Goal: Task Accomplishment & Management: Use online tool/utility

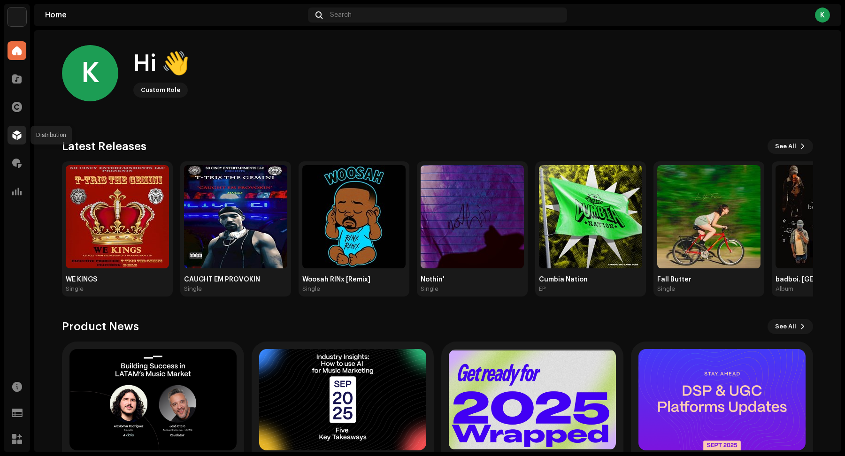
click at [16, 136] on span at bounding box center [16, 135] width 9 height 8
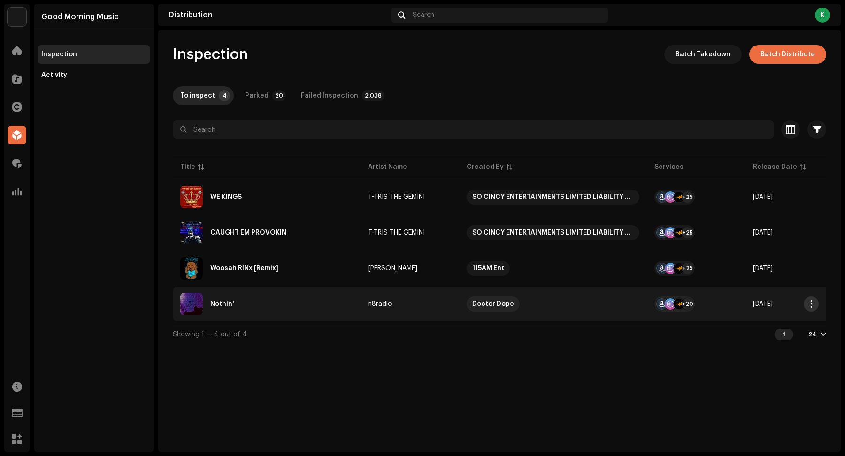
click at [813, 303] on span "button" at bounding box center [811, 304] width 7 height 8
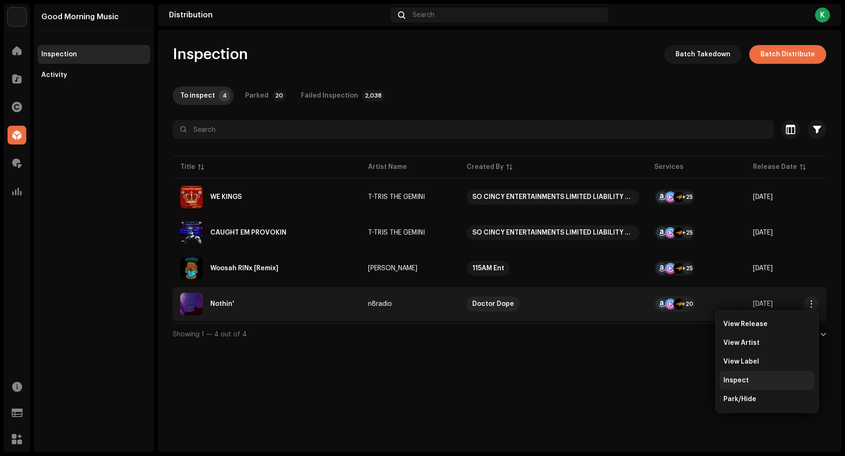
click at [740, 383] on span "Inspect" at bounding box center [735, 381] width 25 height 8
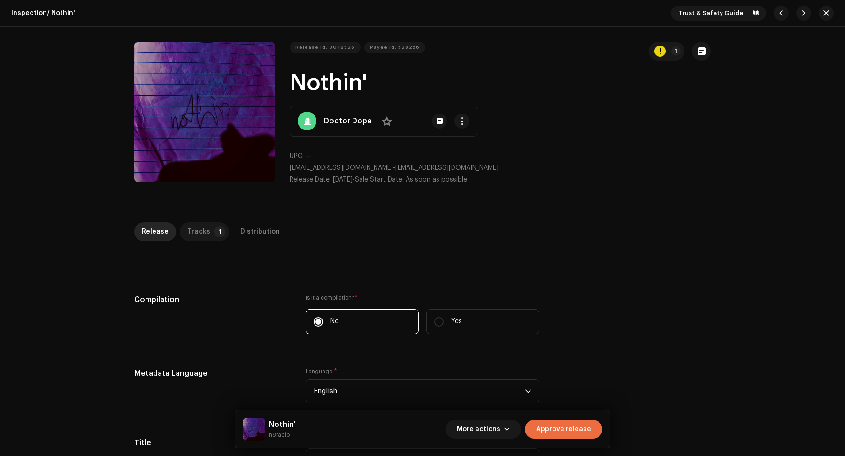
click at [200, 224] on div "Tracks" at bounding box center [198, 232] width 23 height 19
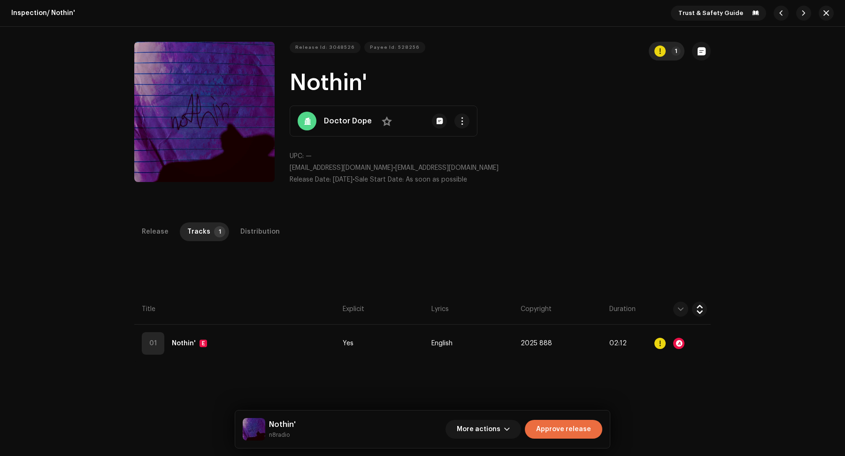
click at [657, 46] on div "button" at bounding box center [659, 51] width 11 height 11
click at [658, 46] on div "Errors & Warnings Error Warnings 1 Please review these warnings to see if you n…" at bounding box center [422, 228] width 845 height 456
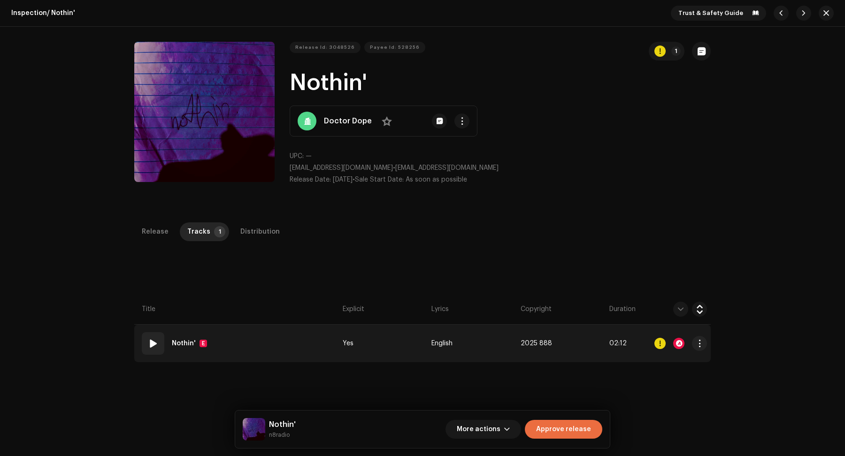
click at [678, 348] on div at bounding box center [678, 343] width 11 height 11
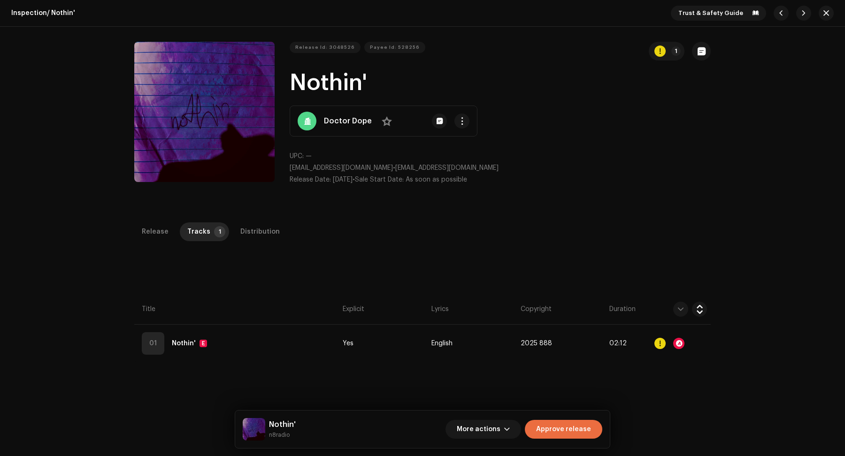
click at [667, 389] on div "Audio Recognition by Remix/Sample 2 All results require review/listening to avo…" at bounding box center [422, 228] width 845 height 456
click at [236, 220] on div "Inspection / Nothin' Trust & Safety Guide Release Id: 3048526 Payee Id: 528256 …" at bounding box center [422, 228] width 845 height 456
click at [250, 239] on div "Distribution" at bounding box center [259, 232] width 39 height 19
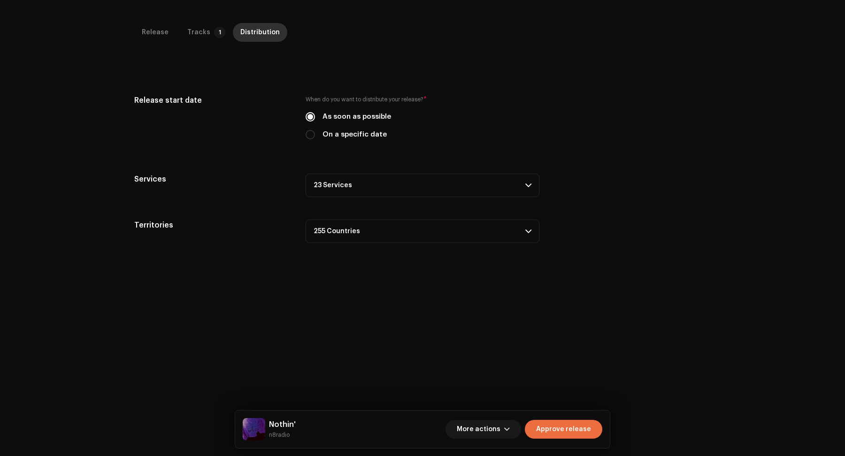
scroll to position [205, 0]
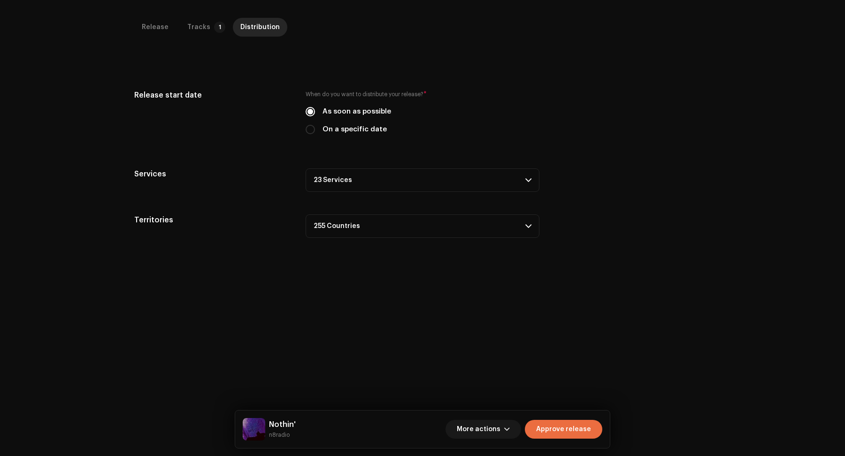
click at [369, 169] on p-accordion-header "23 Services" at bounding box center [423, 180] width 234 height 23
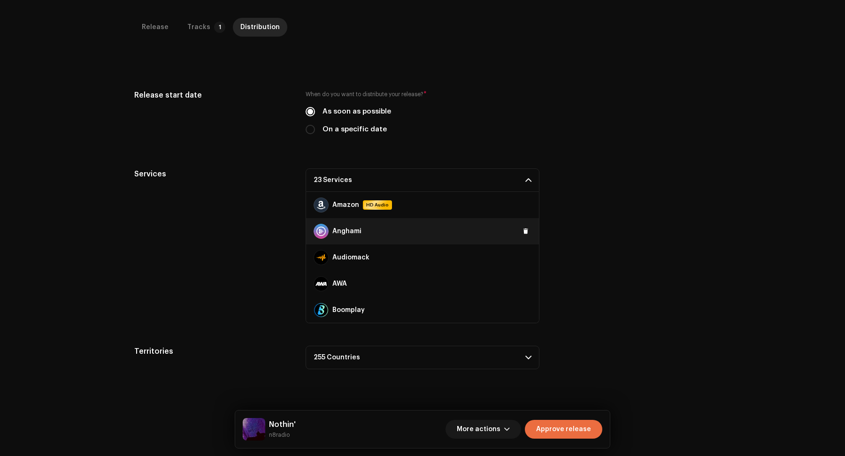
scroll to position [473, 0]
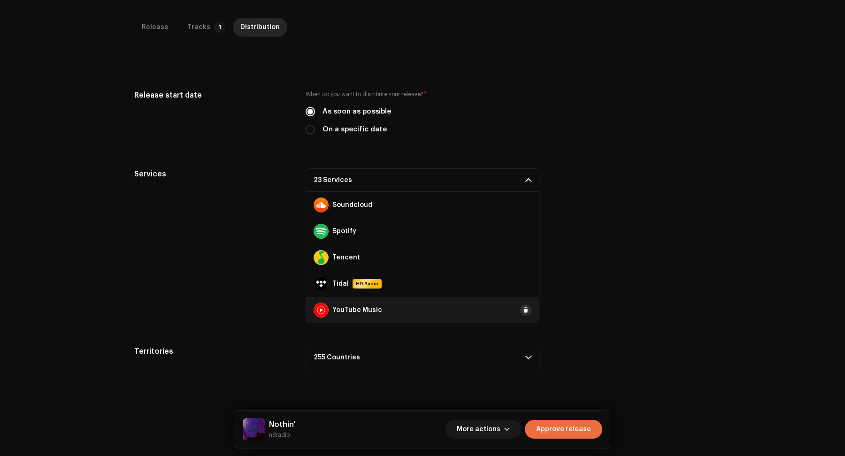
click at [523, 309] on span at bounding box center [526, 311] width 6 height 8
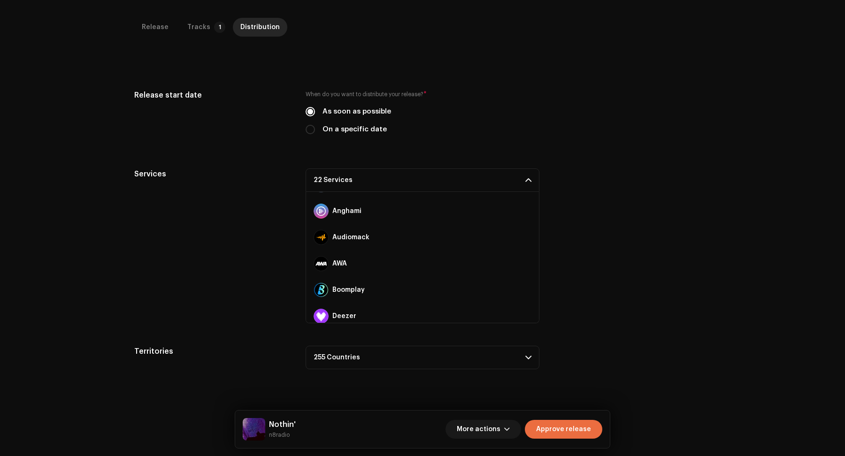
scroll to position [0, 0]
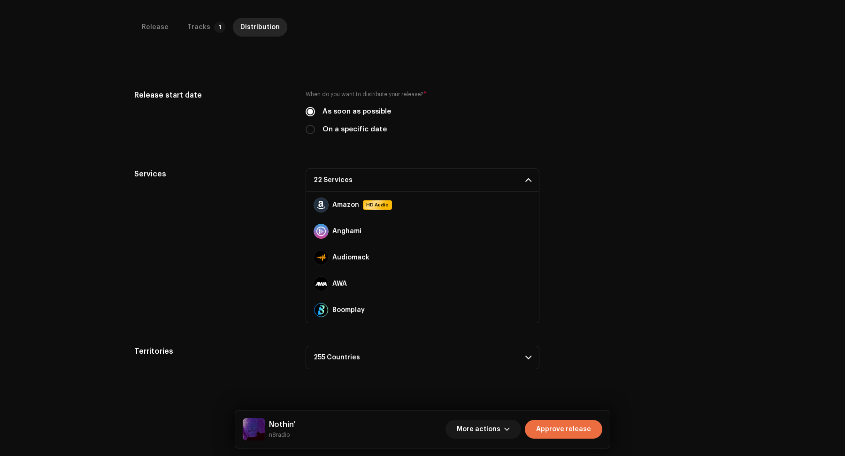
click at [594, 344] on div "Release start date When do you want to distribute your release? * As soon as po…" at bounding box center [422, 230] width 577 height 280
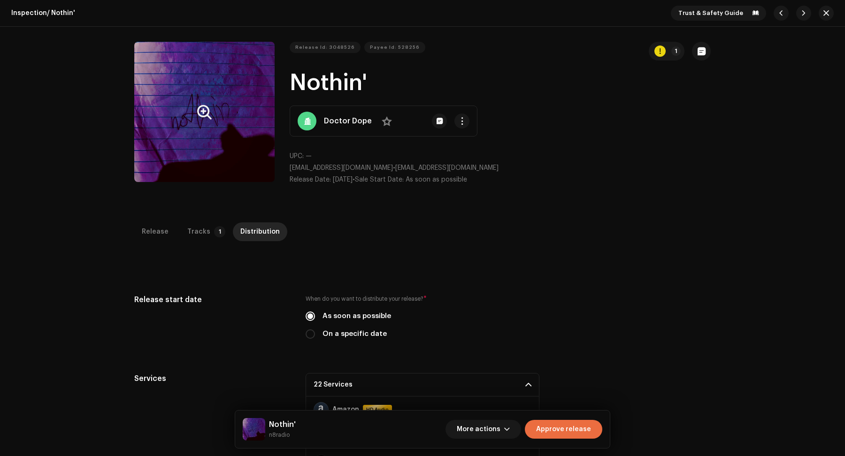
click at [193, 127] on button "Zoom Image" at bounding box center [204, 112] width 140 height 140
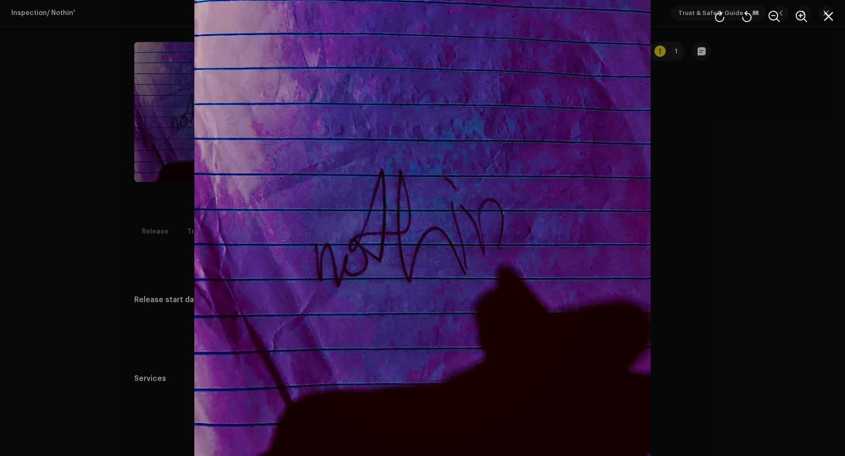
click at [129, 154] on div at bounding box center [422, 228] width 845 height 456
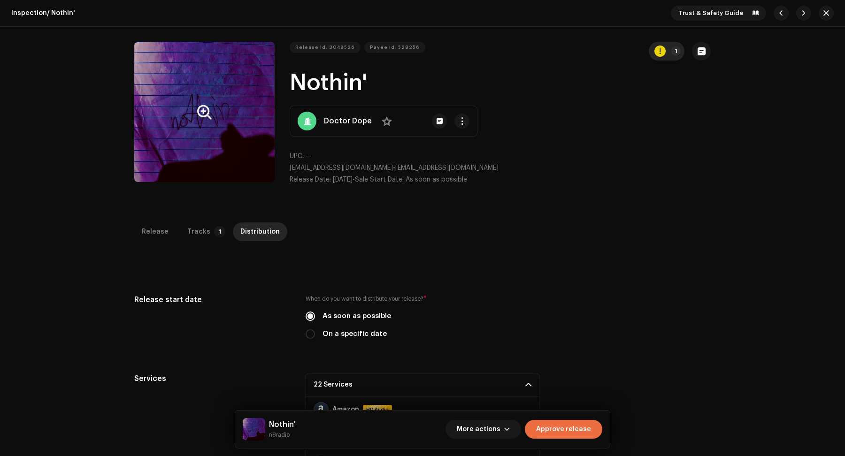
click at [659, 50] on div "button" at bounding box center [659, 51] width 11 height 11
click at [659, 50] on div "Errors & Warnings Error Warnings 1 Please review these warnings to see if you n…" at bounding box center [422, 228] width 845 height 456
click at [577, 420] on div "More actions Approve release" at bounding box center [524, 429] width 157 height 23
click at [575, 433] on span "Approve release" at bounding box center [563, 429] width 55 height 19
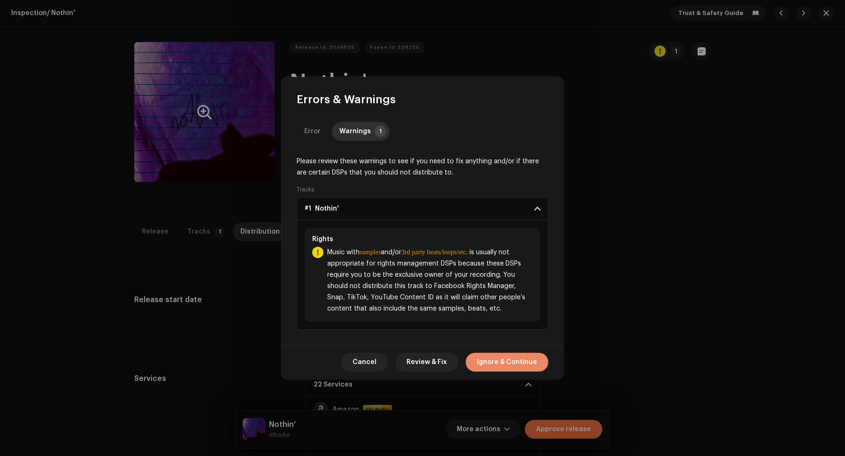
click at [503, 363] on span "Ignore & Continue" at bounding box center [507, 362] width 60 height 19
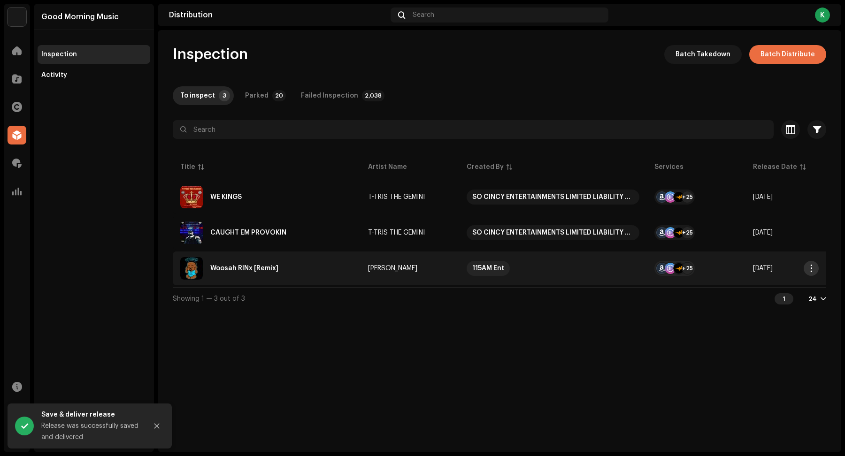
click at [810, 266] on span "button" at bounding box center [811, 269] width 7 height 8
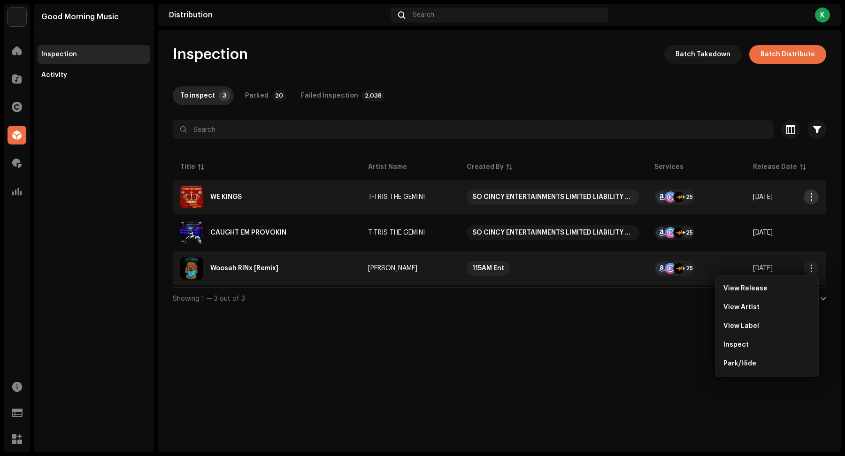
click at [808, 202] on button "button" at bounding box center [811, 197] width 15 height 15
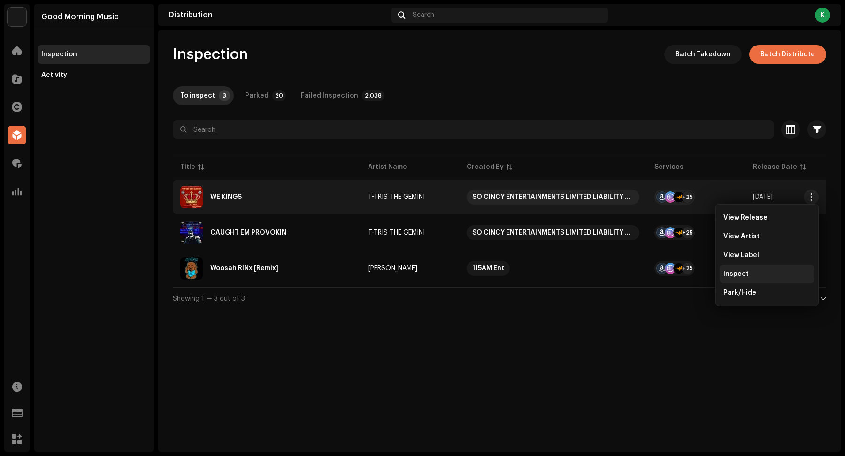
click at [772, 276] on div "Inspect" at bounding box center [766, 274] width 87 height 8
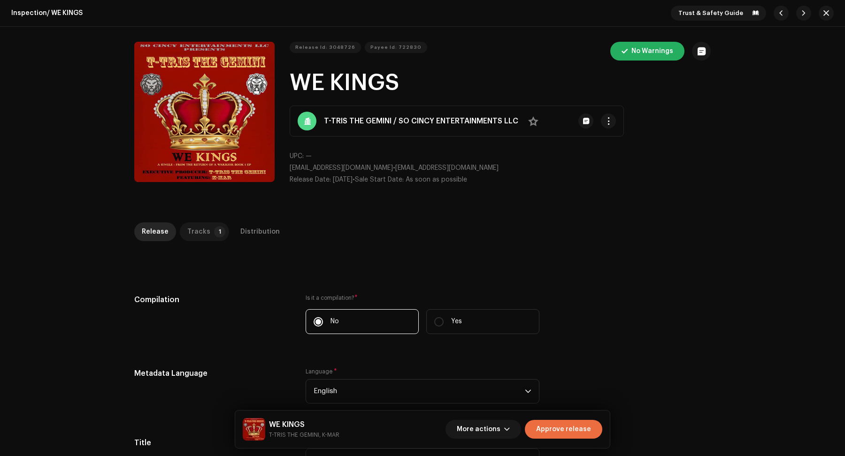
click at [214, 232] on p-badge "1" at bounding box center [219, 231] width 11 height 11
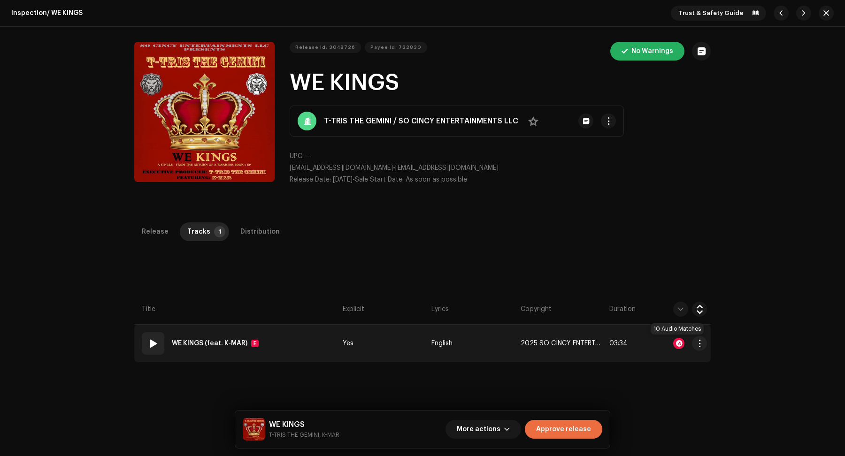
click at [674, 346] on div at bounding box center [678, 343] width 11 height 11
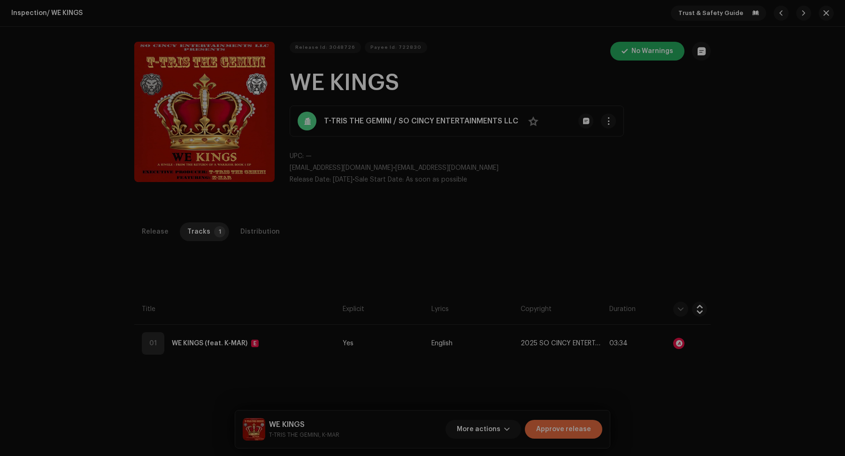
click at [661, 400] on div "Audio Recognition by Remix/Sample 10 All results require review/listening to av…" at bounding box center [422, 228] width 845 height 456
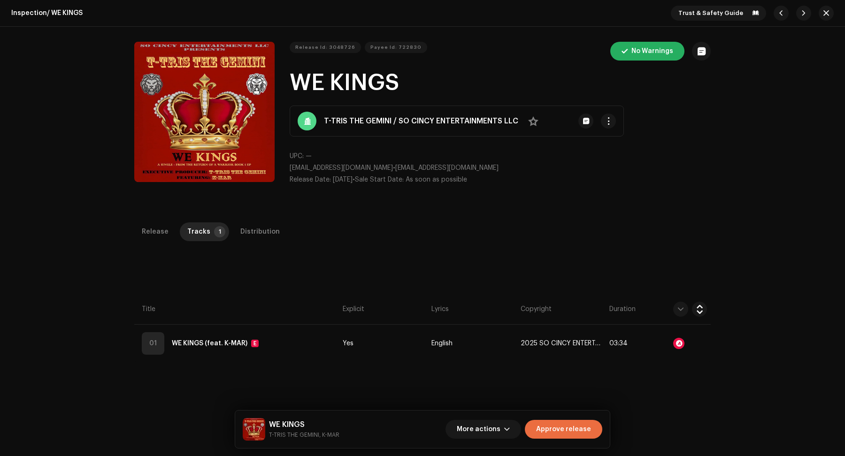
click at [250, 221] on div "Inspection / WE KINGS Trust & Safety Guide Release Id: 3048726 Payee Id: 722830…" at bounding box center [422, 228] width 845 height 456
click at [251, 231] on div "Distribution" at bounding box center [259, 232] width 39 height 19
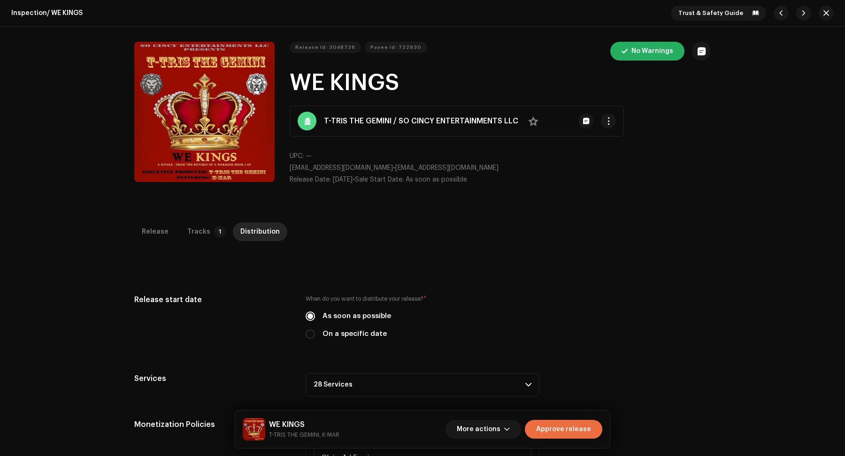
click at [523, 377] on p-accordion-header "28 Services" at bounding box center [423, 384] width 234 height 23
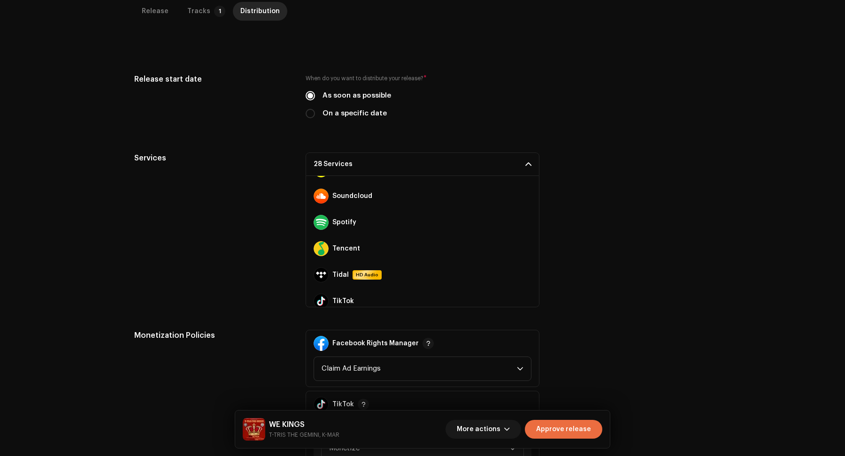
scroll to position [605, 0]
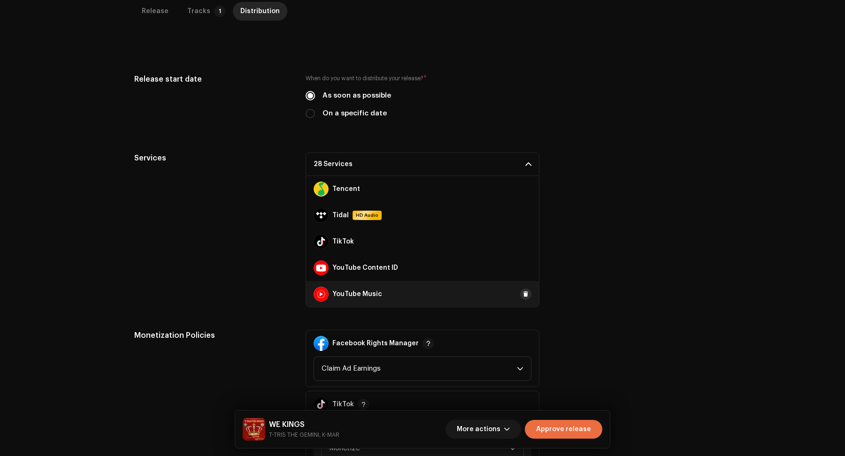
click at [524, 294] on button at bounding box center [525, 294] width 11 height 11
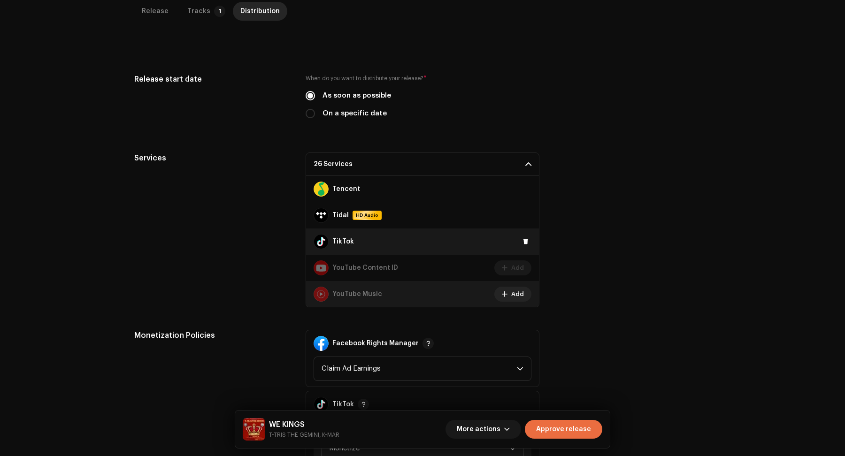
scroll to position [570, 0]
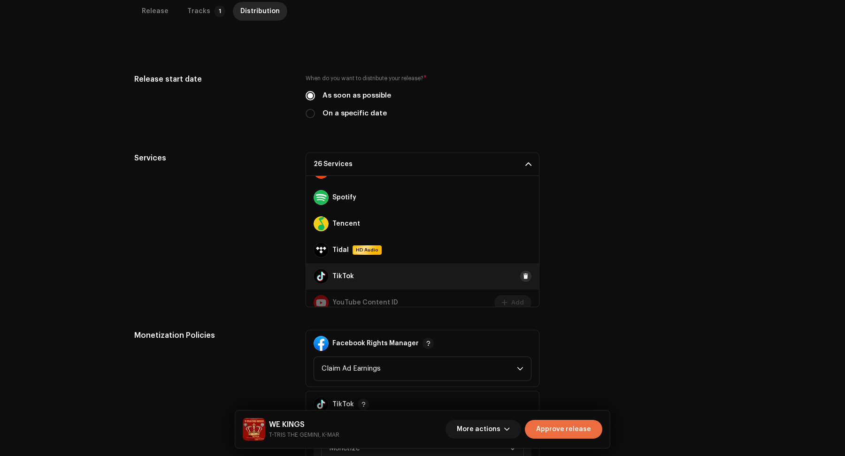
click at [523, 274] on span at bounding box center [526, 277] width 6 height 8
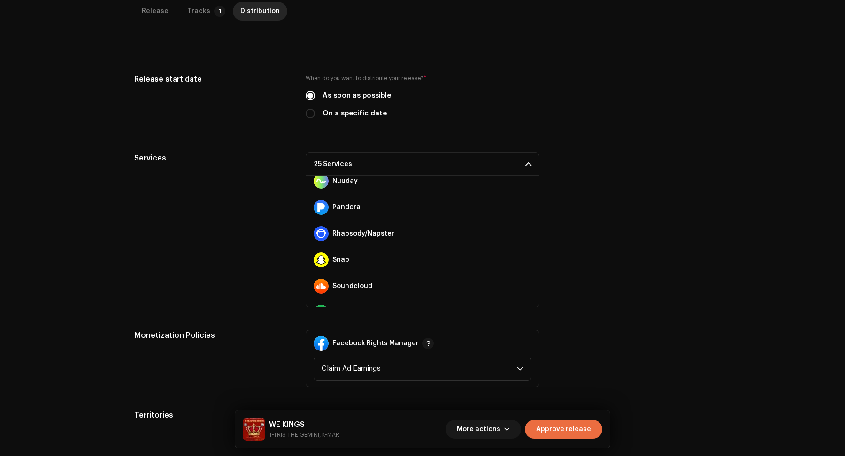
scroll to position [454, 0]
click at [525, 263] on button at bounding box center [525, 261] width 11 height 11
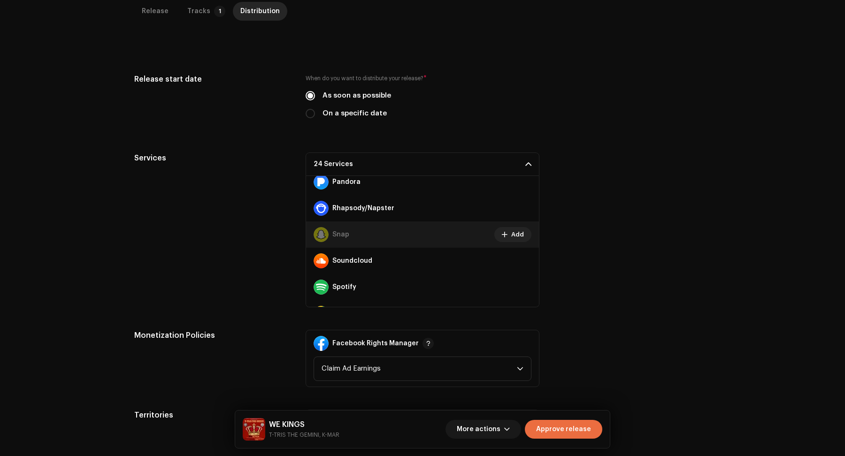
scroll to position [476, 0]
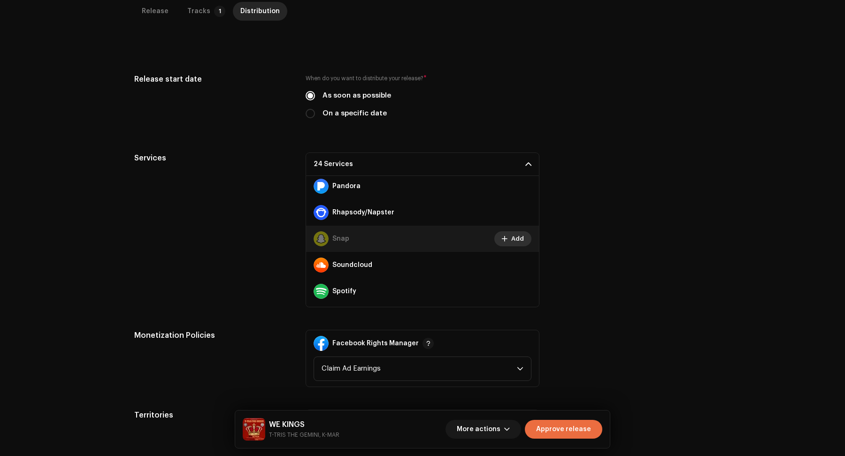
click at [517, 238] on span "Add" at bounding box center [517, 239] width 13 height 19
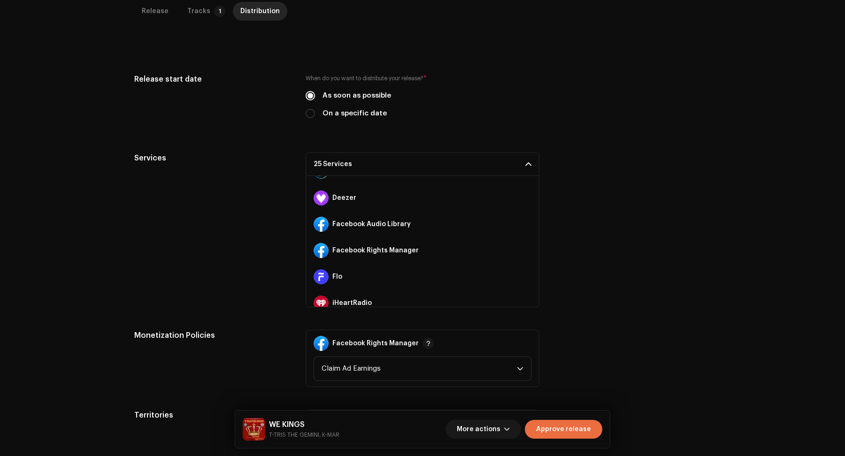
scroll to position [103, 0]
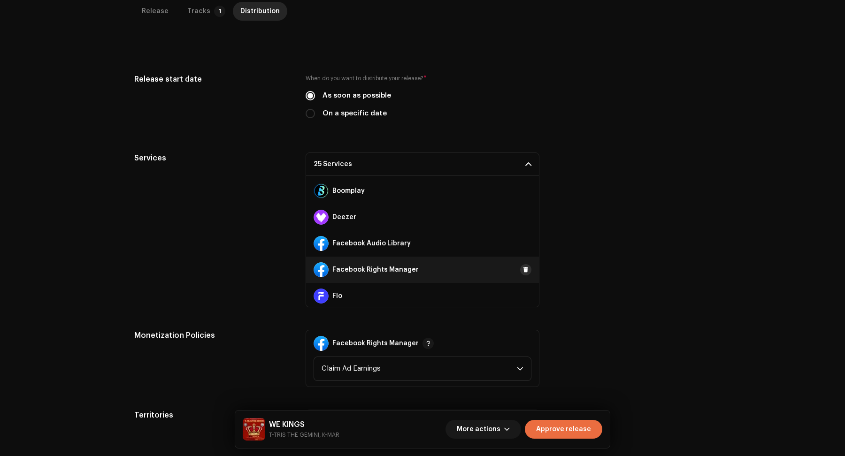
click at [526, 270] on button at bounding box center [525, 269] width 11 height 11
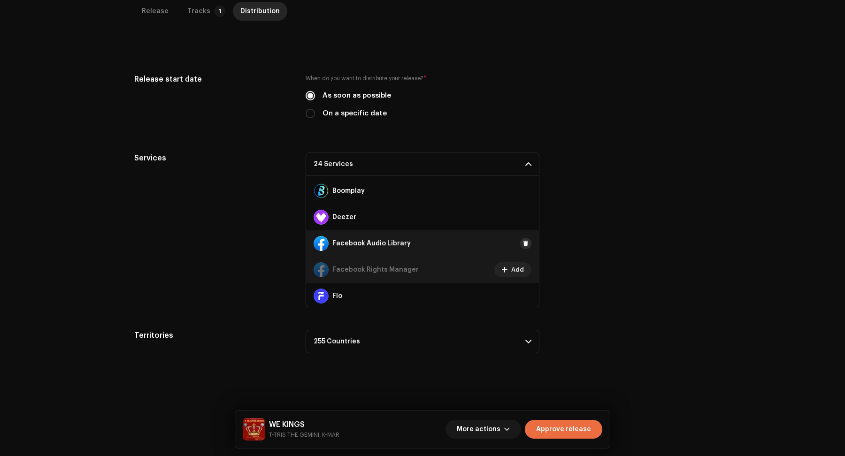
click at [523, 245] on span at bounding box center [526, 244] width 6 height 8
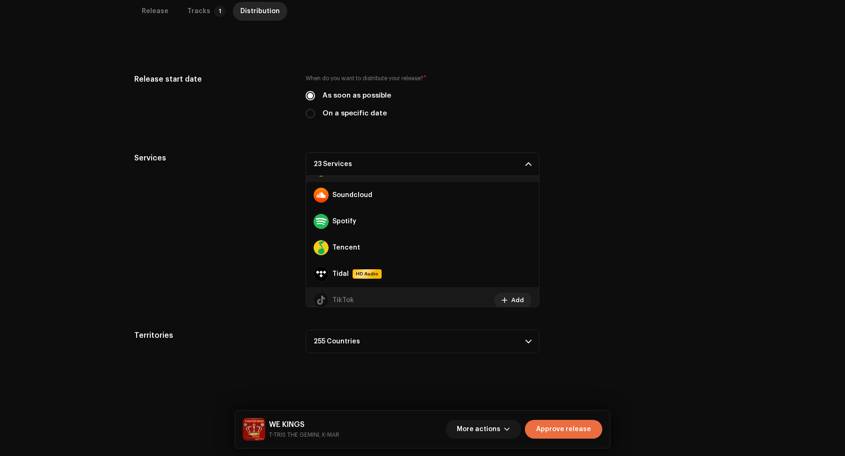
scroll to position [490, 0]
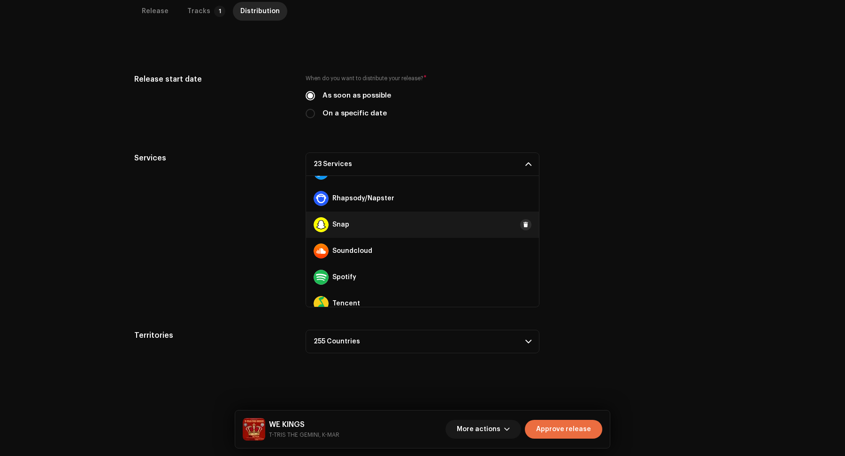
click at [523, 226] on span at bounding box center [526, 225] width 6 height 8
click at [587, 255] on div "Services 22 Services Amazon HD Audio Anghami Audiomack AWA Boomplay Deezer Face…" at bounding box center [422, 230] width 577 height 155
click at [565, 431] on span "Approve release" at bounding box center [563, 429] width 55 height 19
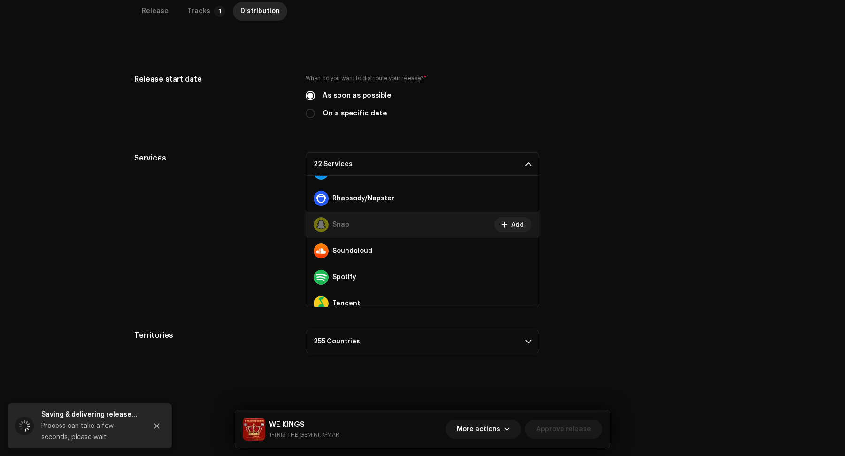
scroll to position [0, 0]
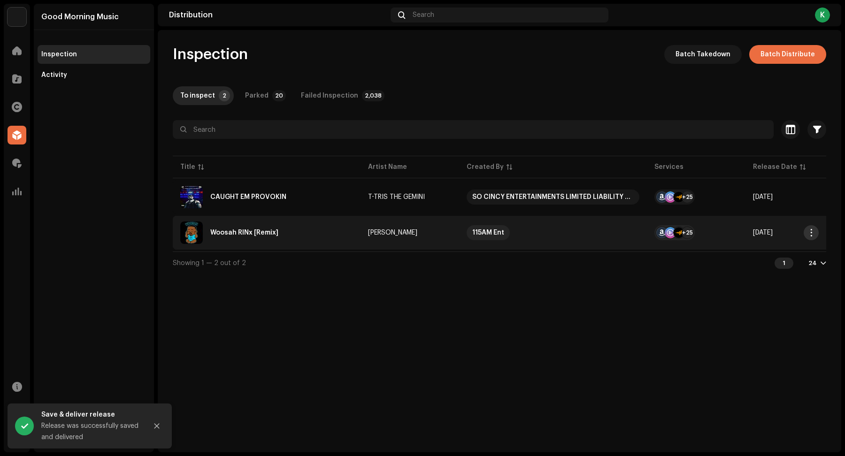
click at [808, 230] on span "button" at bounding box center [811, 233] width 7 height 8
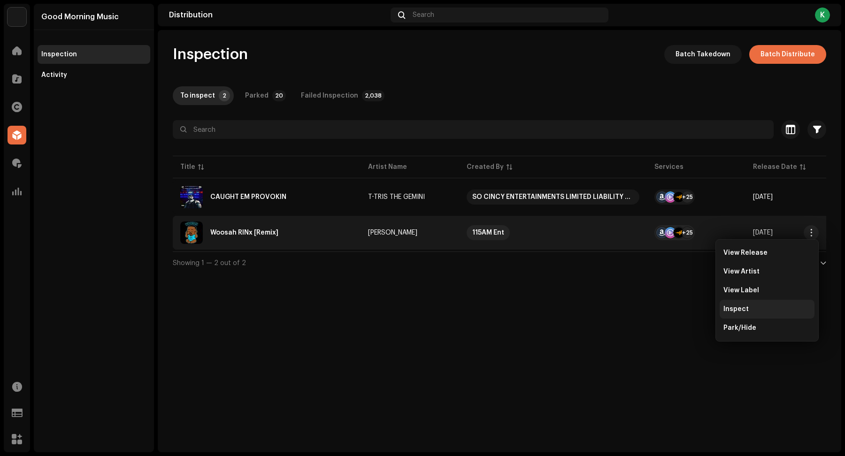
click at [737, 305] on div "Inspect" at bounding box center [767, 309] width 95 height 19
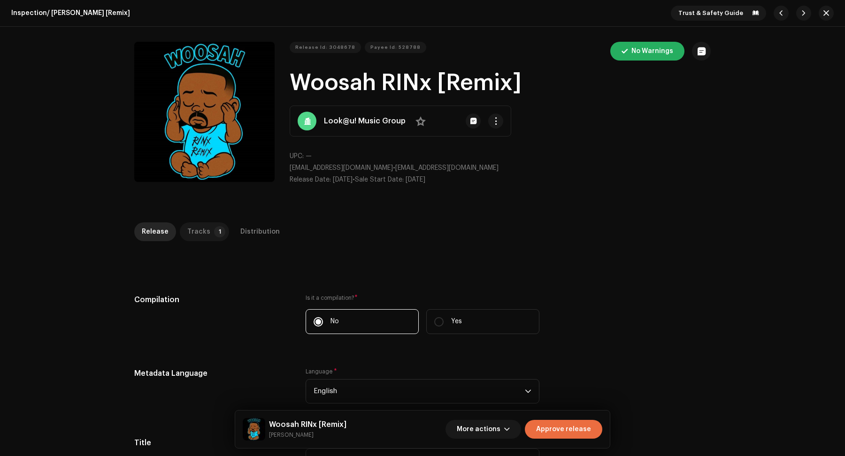
click at [187, 230] on div "Tracks" at bounding box center [198, 232] width 23 height 19
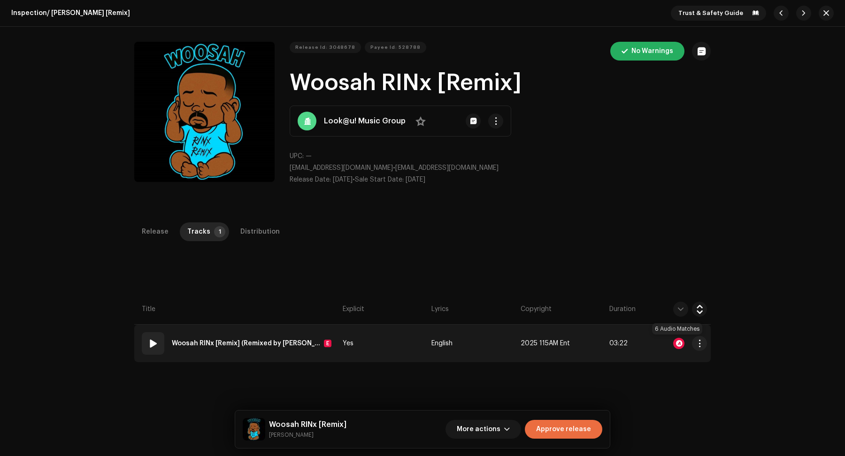
click at [677, 345] on div at bounding box center [678, 343] width 11 height 11
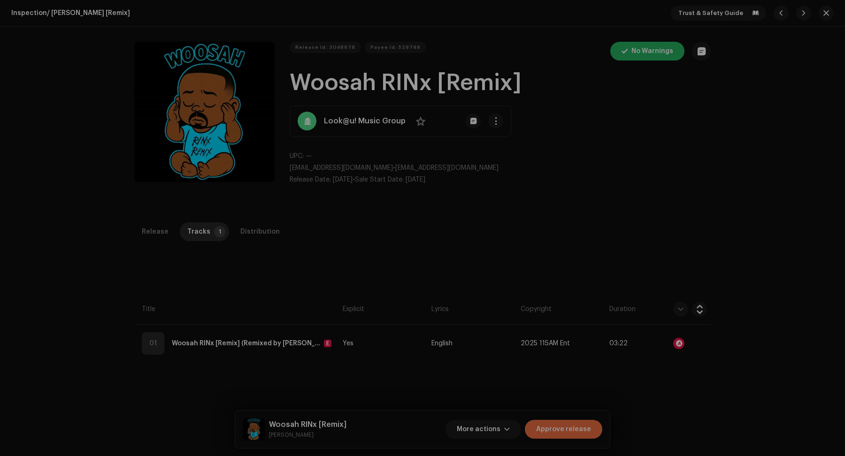
click at [676, 406] on div "Audio Recognition by Remix/Sample 6 All results require review/listening to avo…" at bounding box center [422, 228] width 845 height 456
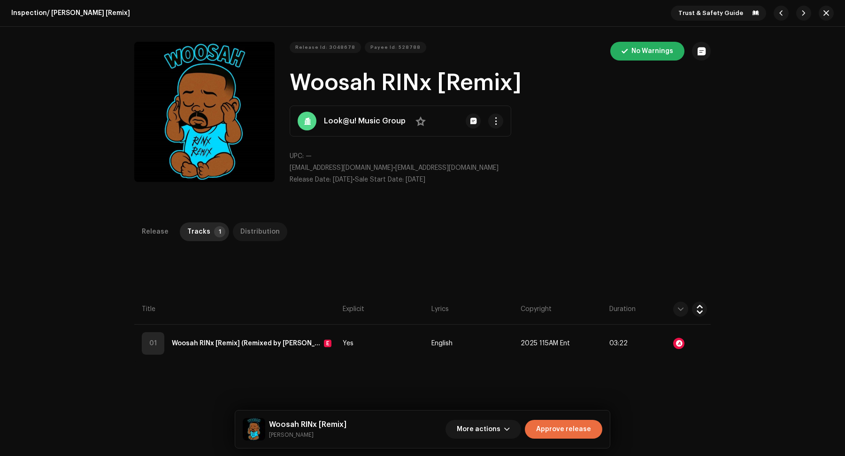
click at [244, 233] on div "Distribution" at bounding box center [259, 232] width 39 height 19
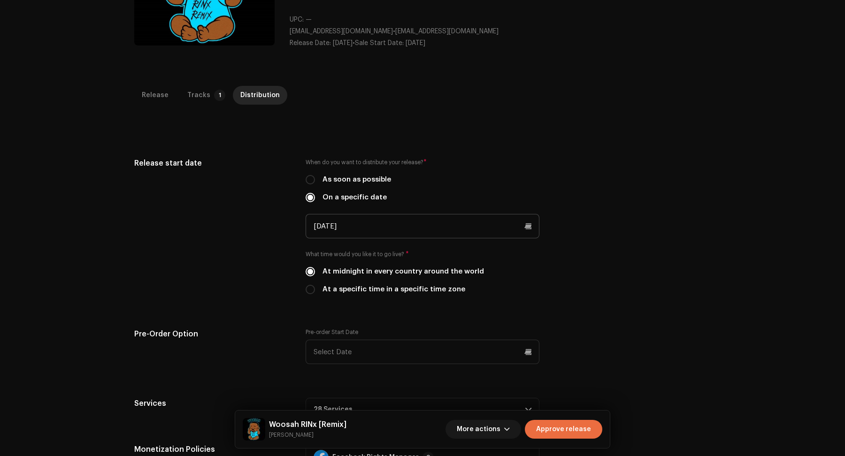
scroll to position [134, 0]
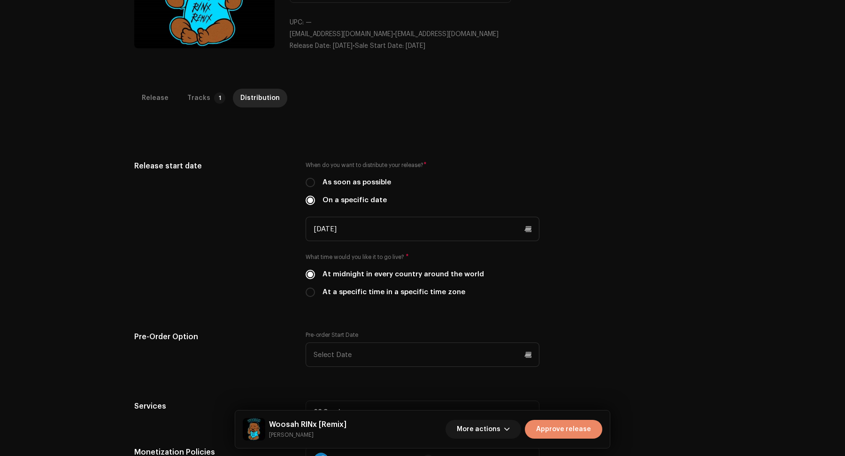
click at [576, 426] on span "Approve release" at bounding box center [563, 429] width 55 height 19
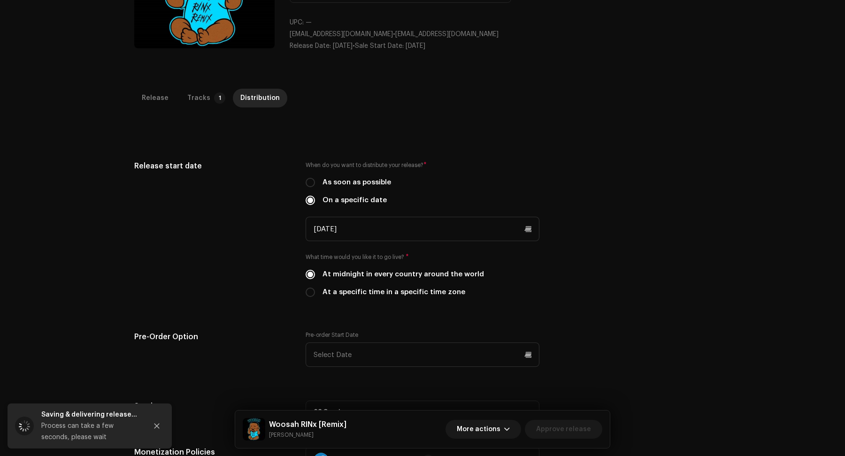
scroll to position [0, 0]
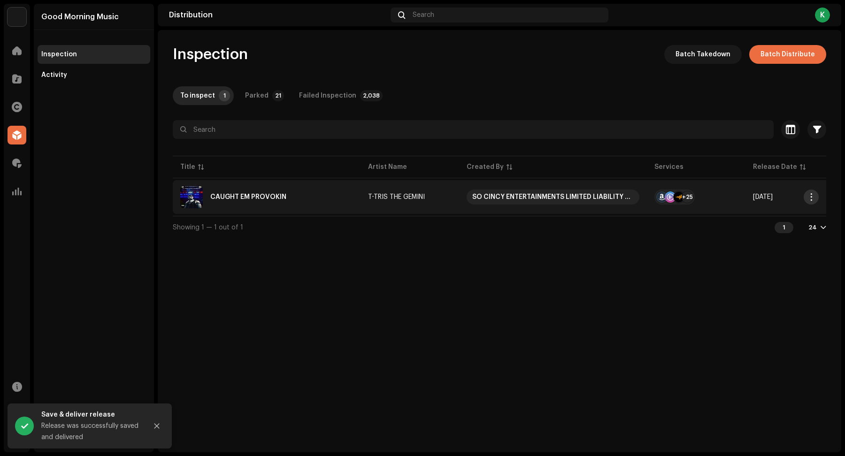
click at [809, 195] on span "button" at bounding box center [811, 197] width 7 height 8
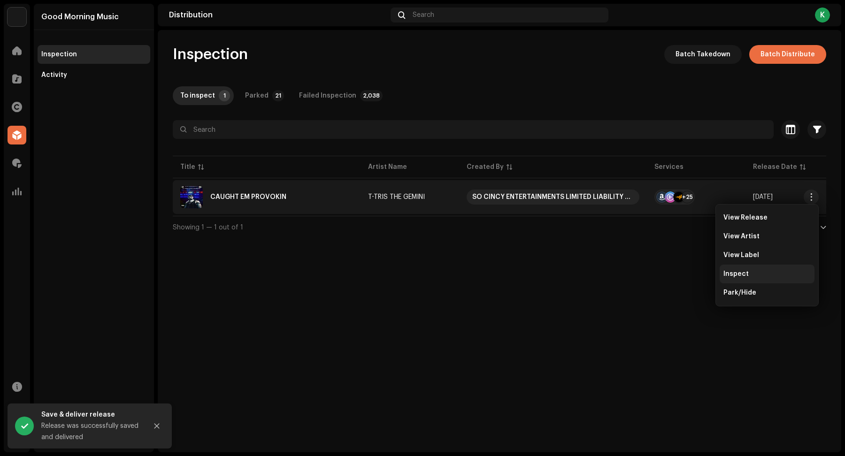
click at [748, 277] on div "Inspect" at bounding box center [767, 274] width 95 height 19
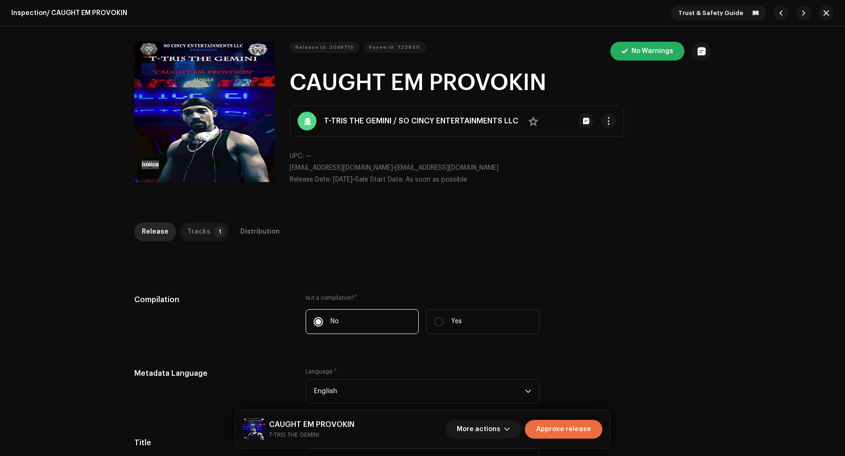
click at [196, 224] on div "Tracks" at bounding box center [198, 232] width 23 height 19
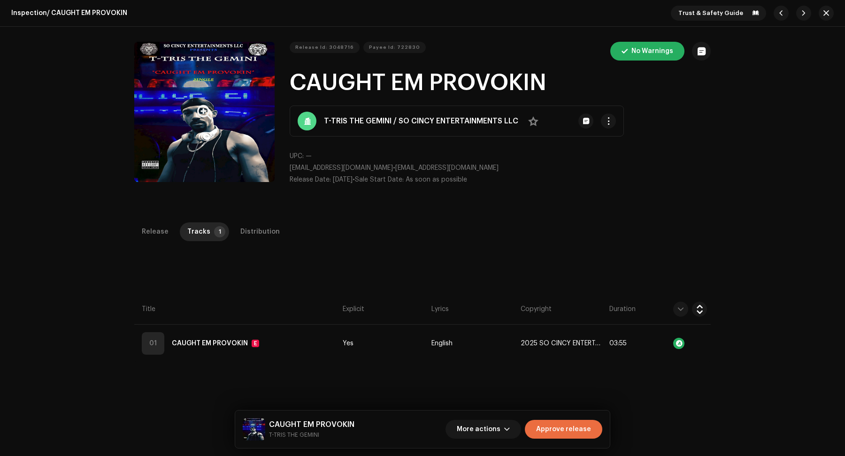
click at [201, 135] on button "Zoom Image" at bounding box center [204, 112] width 140 height 140
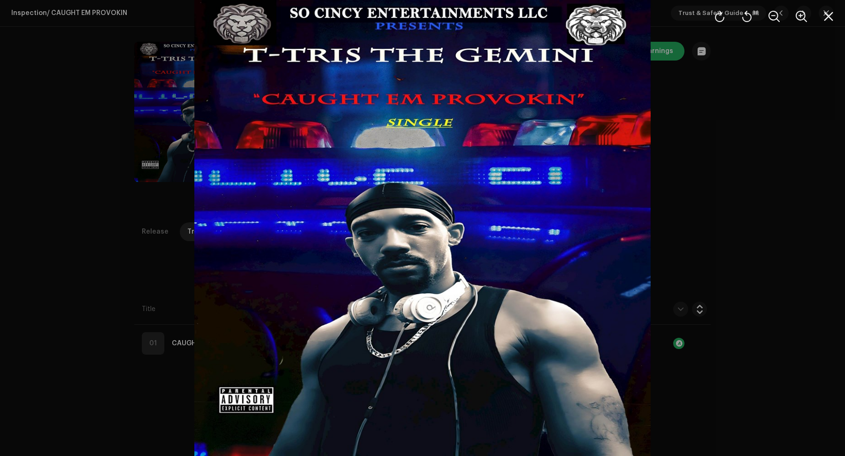
click at [107, 192] on div at bounding box center [422, 228] width 845 height 456
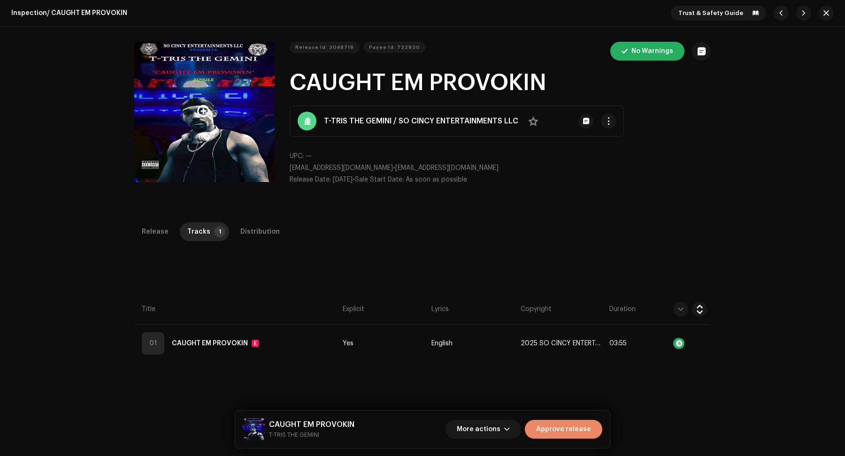
click at [584, 435] on span "Approve release" at bounding box center [563, 429] width 55 height 19
